Goal: Navigation & Orientation: Understand site structure

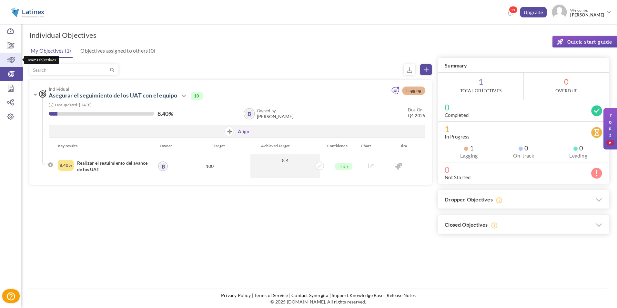
click at [14, 60] on icon at bounding box center [10, 59] width 21 height 6
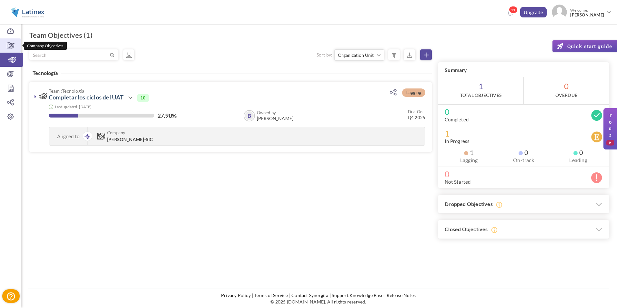
click at [11, 44] on icon at bounding box center [10, 45] width 21 height 6
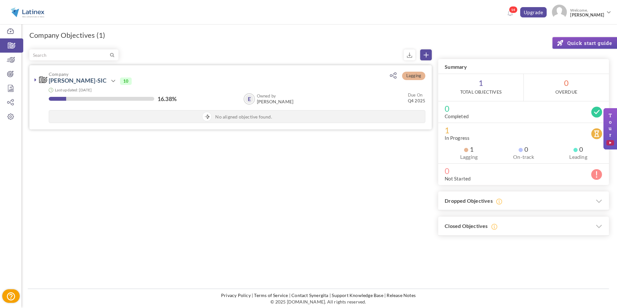
click at [35, 80] on icon at bounding box center [36, 79] width 2 height 5
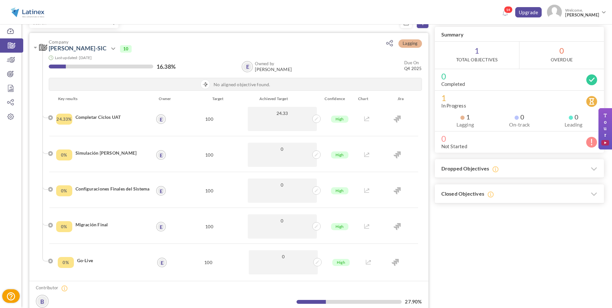
scroll to position [64, 0]
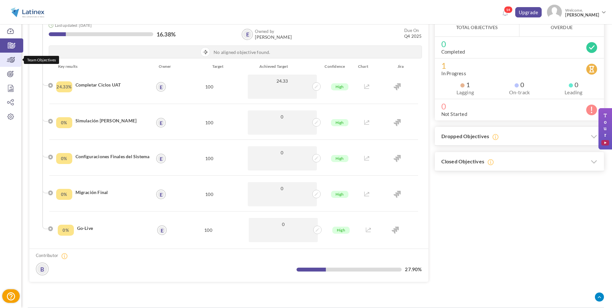
click at [17, 64] on link "Team Objectives" at bounding box center [10, 60] width 21 height 14
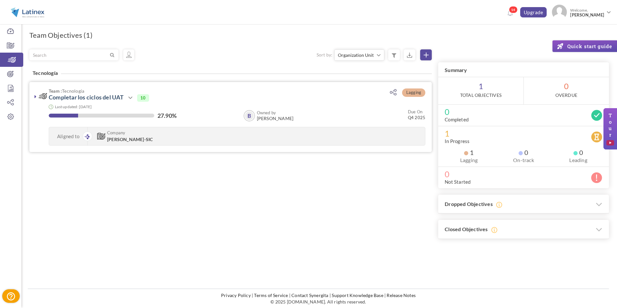
click at [36, 98] on icon at bounding box center [36, 96] width 2 height 5
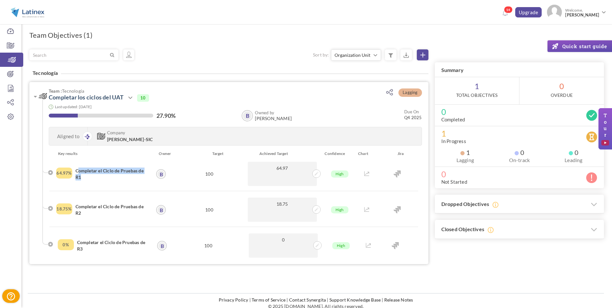
drag, startPoint x: 74, startPoint y: 171, endPoint x: 79, endPoint y: 175, distance: 6.6
click at [79, 175] on div "64.97% Completar el Ciclo de Pruebas de R1" at bounding box center [105, 174] width 98 height 24
copy h4 "Completar el Ciclo de Pruebas de R"
click at [14, 74] on icon at bounding box center [10, 74] width 21 height 6
